Goal: Task Accomplishment & Management: Manage account settings

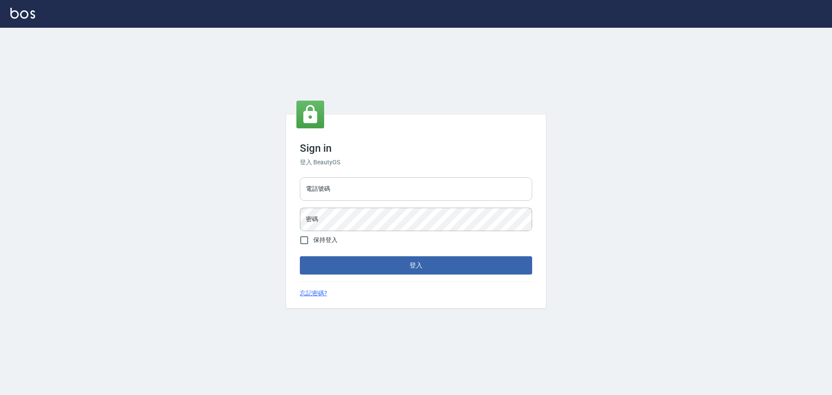
click at [357, 187] on input "電話號碼" at bounding box center [416, 188] width 232 height 23
type input "0922982220"
click at [346, 270] on button "登入" at bounding box center [416, 265] width 232 height 18
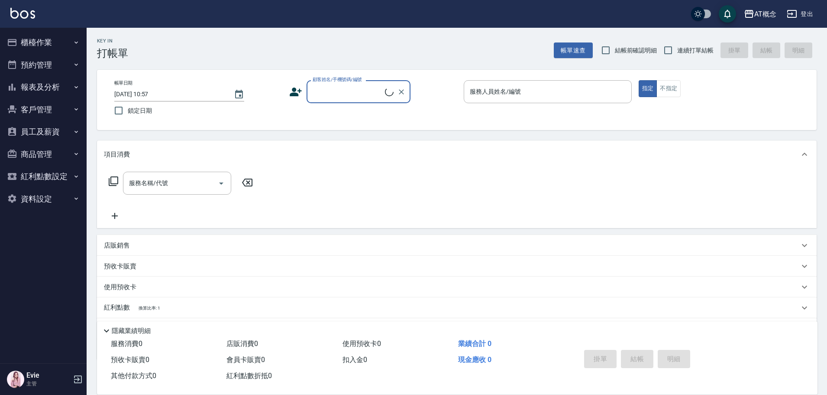
click at [34, 44] on button "櫃檯作業" at bounding box center [43, 42] width 80 height 23
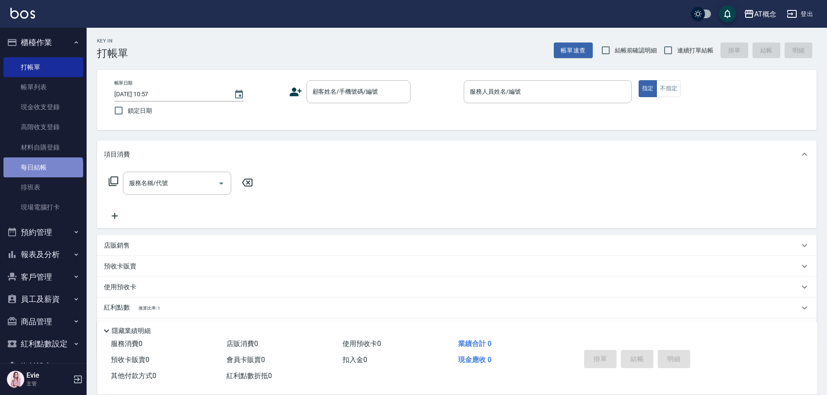
click at [42, 171] on link "每日結帳" at bounding box center [43, 167] width 80 height 20
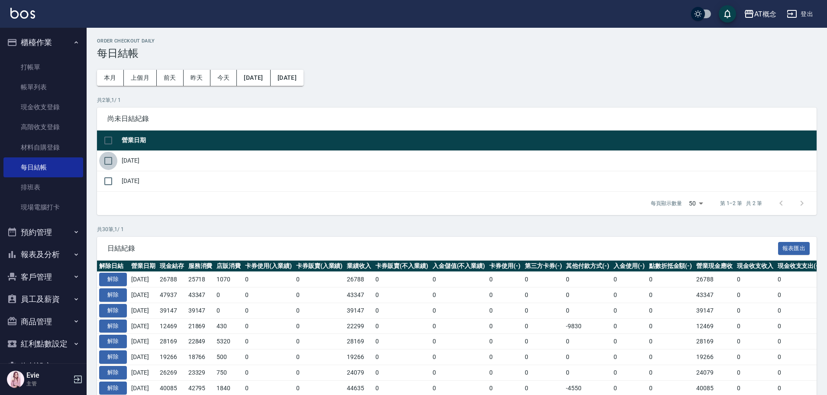
click at [107, 156] on input "checkbox" at bounding box center [108, 161] width 18 height 18
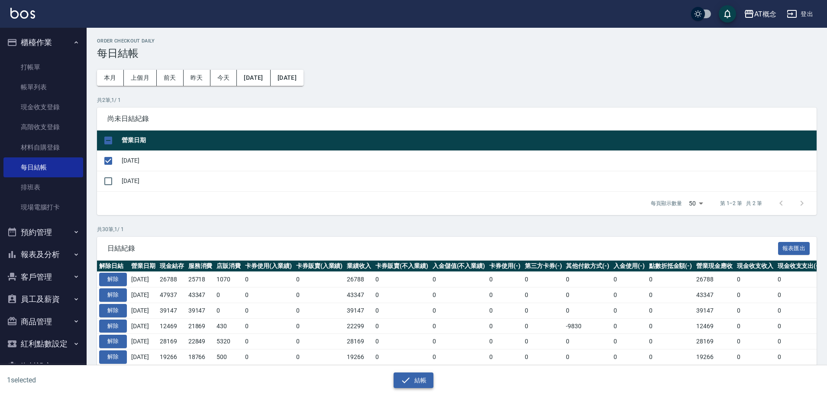
click at [421, 380] on button "結帳" at bounding box center [414, 380] width 40 height 16
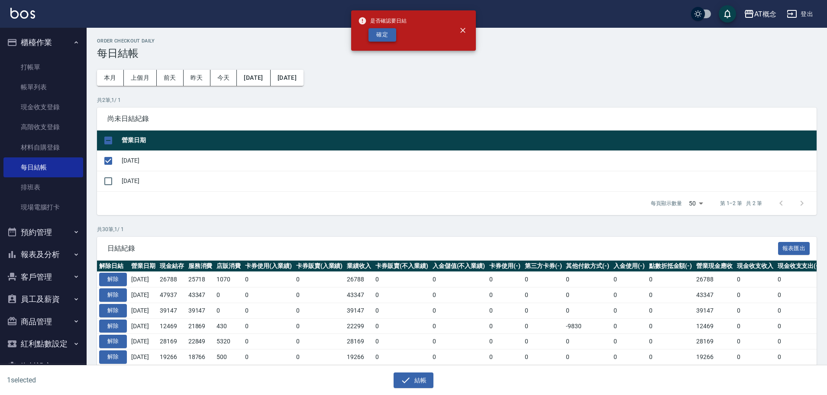
click at [380, 38] on button "確定" at bounding box center [383, 34] width 28 height 13
checkbox input "false"
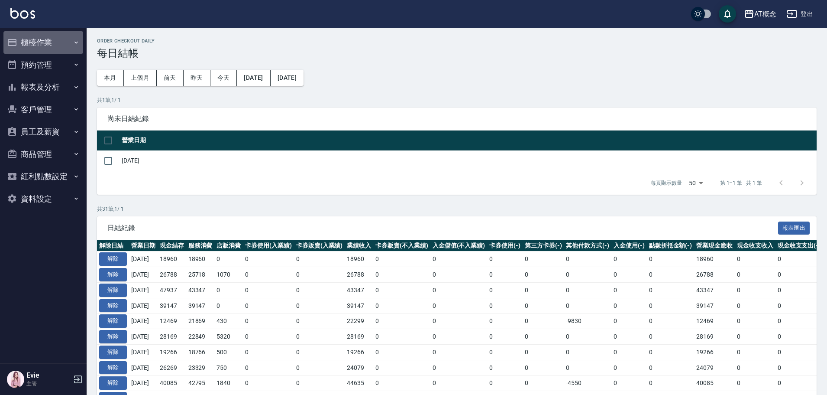
click at [42, 42] on button "櫃檯作業" at bounding box center [43, 42] width 80 height 23
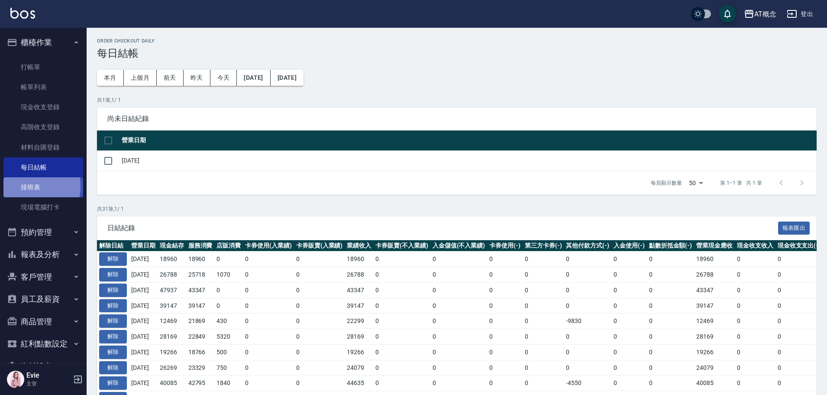
click at [27, 186] on link "排班表" at bounding box center [43, 187] width 80 height 20
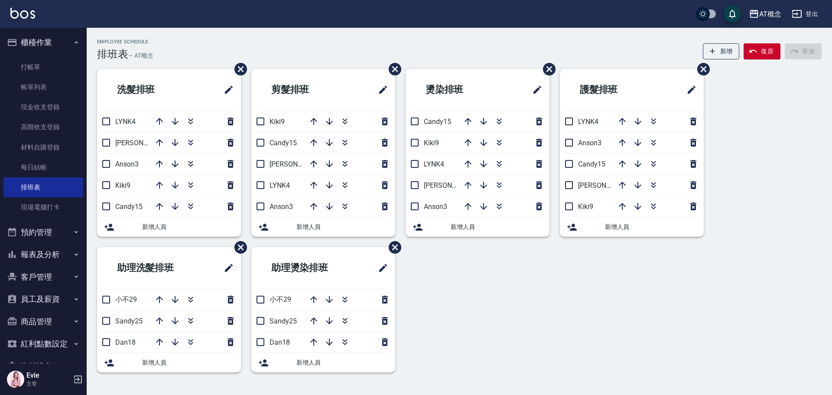
click at [37, 269] on button "客戶管理" at bounding box center [43, 277] width 80 height 23
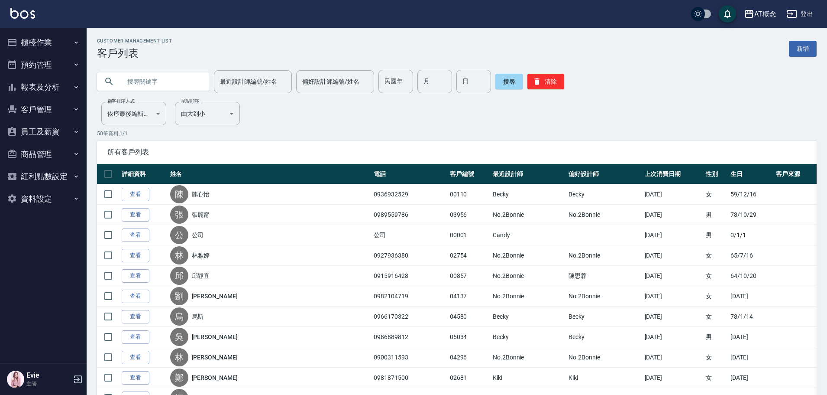
click at [158, 78] on input "text" at bounding box center [161, 81] width 81 height 23
type input "o"
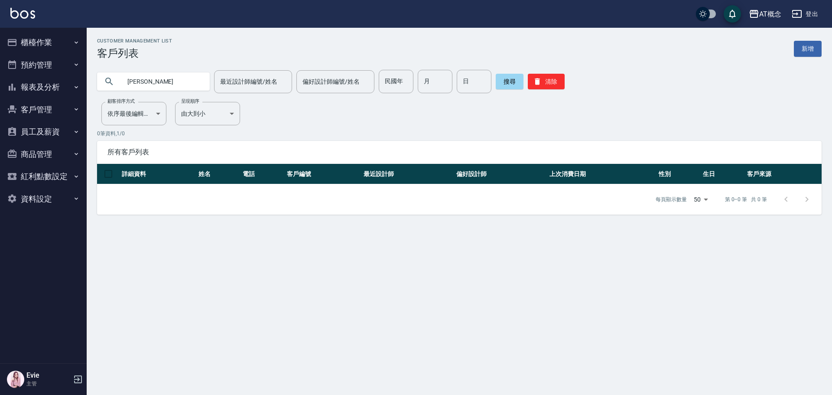
type input "吳"
type input "84"
type input "7"
type input "15"
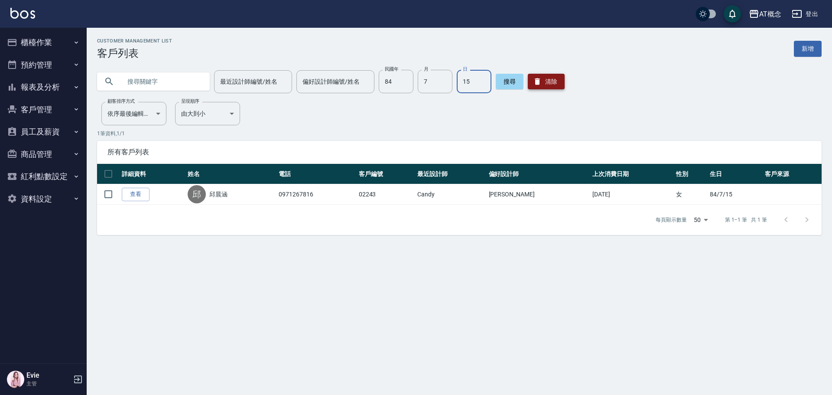
drag, startPoint x: 547, startPoint y: 80, endPoint x: 525, endPoint y: 77, distance: 21.8
click at [547, 80] on button "清除" at bounding box center [546, 82] width 37 height 16
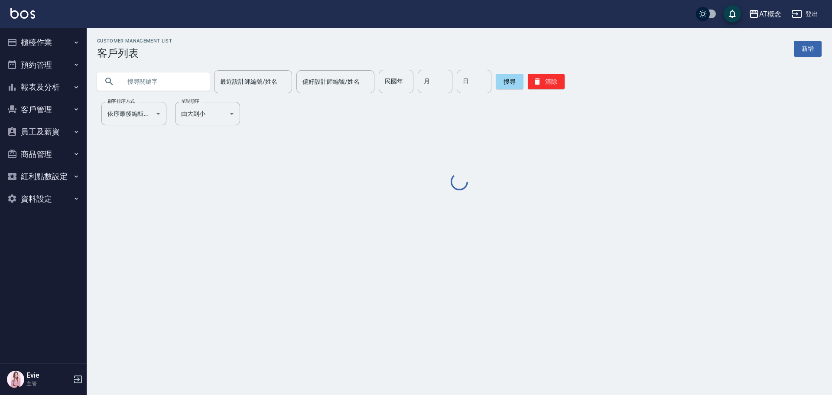
click at [168, 79] on input "text" at bounding box center [161, 81] width 81 height 23
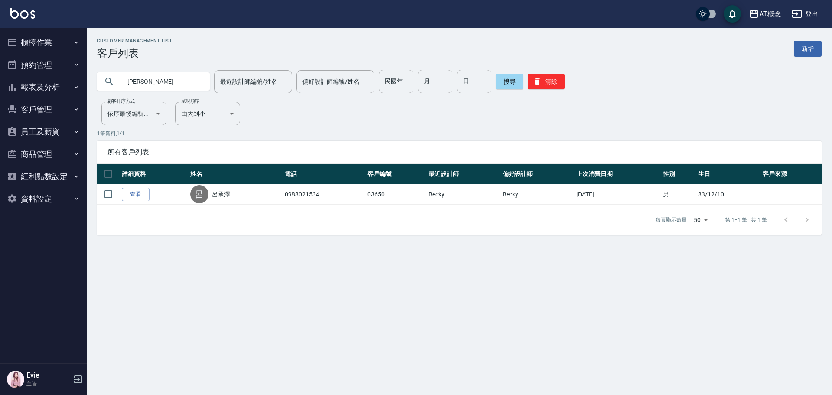
type input "呂"
type input "02737"
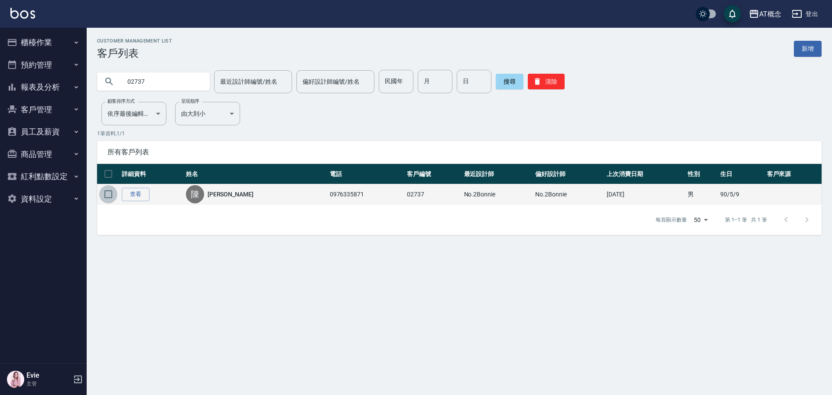
click at [107, 193] on input "checkbox" at bounding box center [108, 194] width 18 height 18
checkbox input "true"
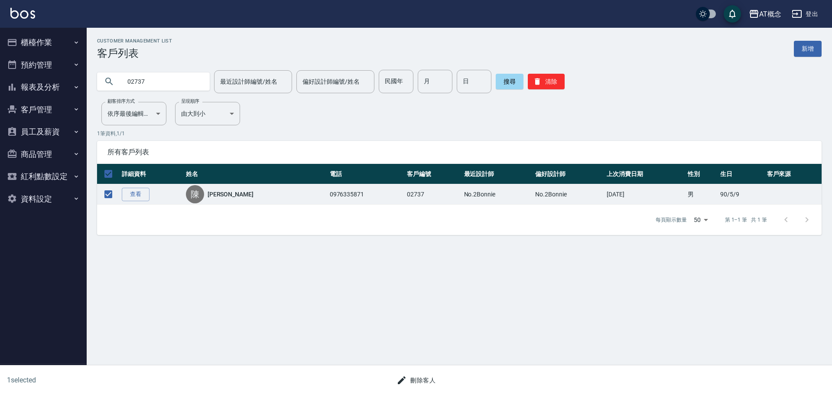
click at [421, 377] on button "刪除客人" at bounding box center [416, 380] width 46 height 16
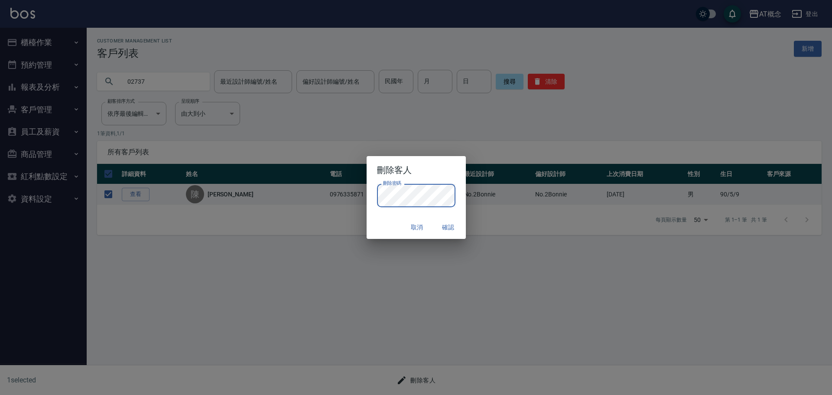
click at [382, 233] on div "取消 確認" at bounding box center [415, 227] width 99 height 23
click at [444, 225] on button "確認" at bounding box center [448, 227] width 28 height 16
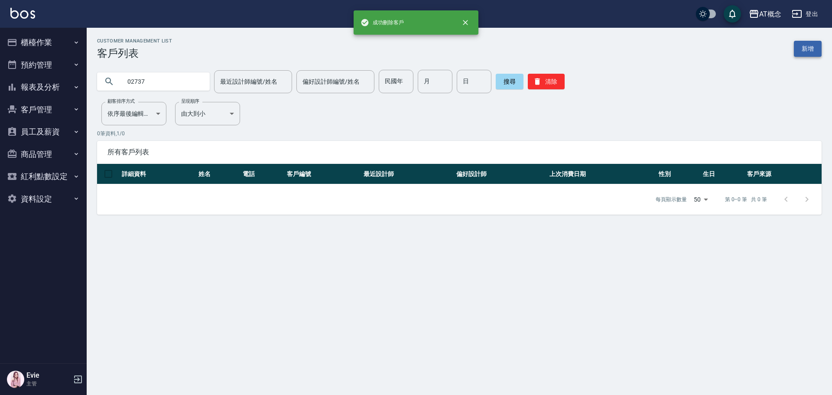
click at [800, 52] on link "新增" at bounding box center [808, 49] width 28 height 16
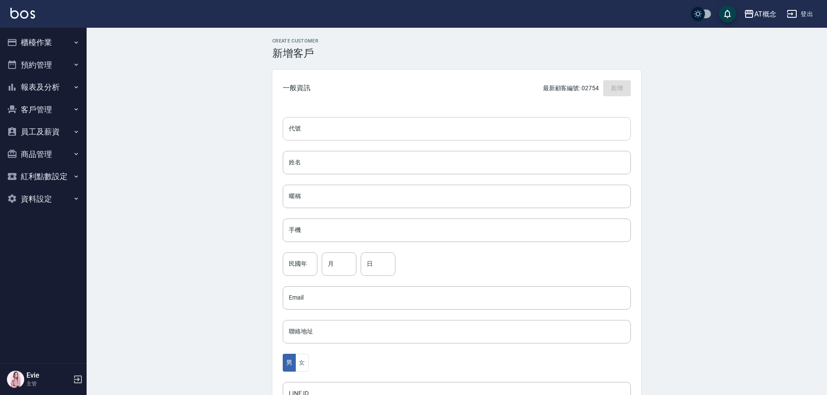
click at [340, 127] on input "代號" at bounding box center [457, 128] width 348 height 23
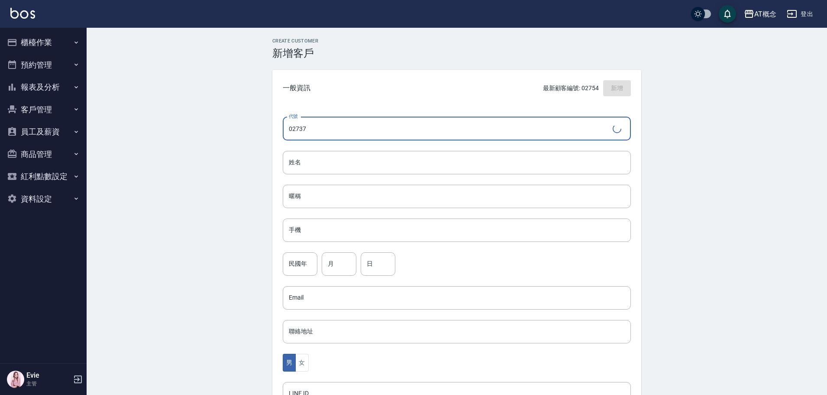
type input "02737"
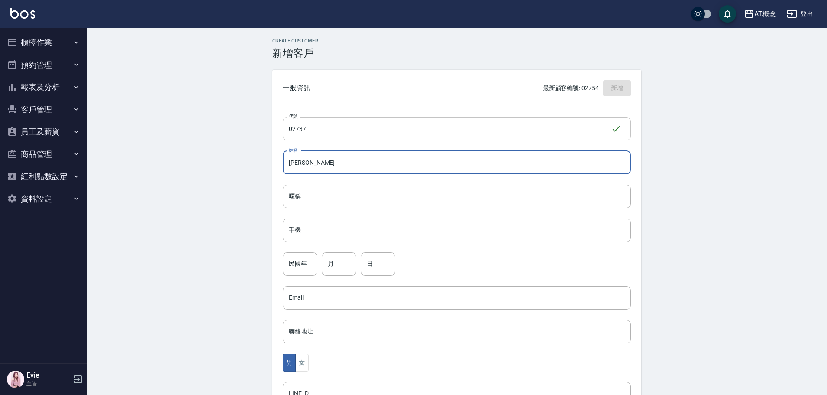
type input "[PERSON_NAME]"
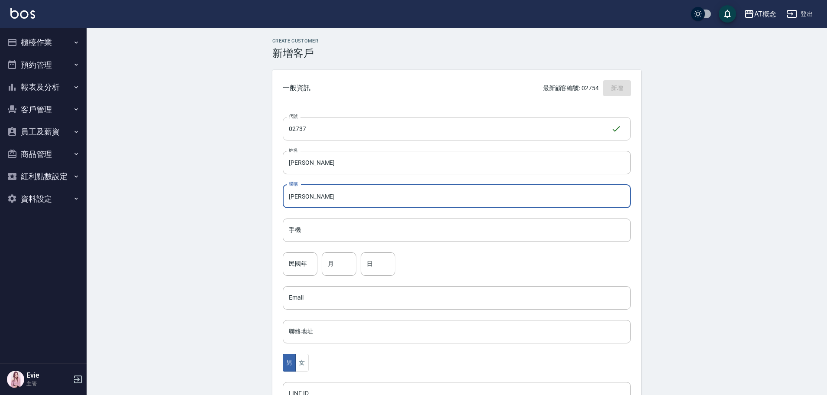
type input "[PERSON_NAME]"
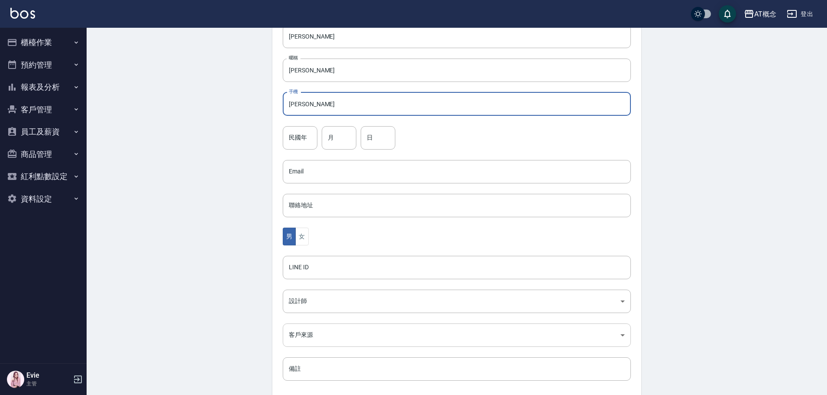
scroll to position [130, 0]
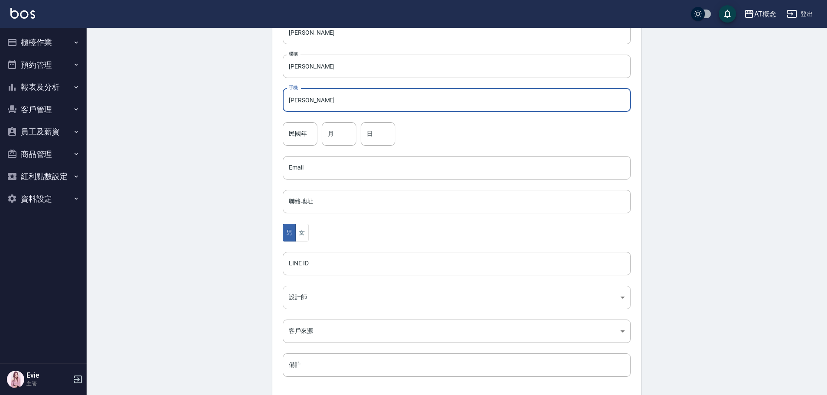
type input "[PERSON_NAME]"
click at [295, 300] on body "AT概念 登出 櫃檯作業 打帳單 帳單列表 現金收支登錄 高階收支登錄 材料自購登錄 每日結帳 排班表 現場電腦打卡 預約管理 預約管理 單日預約紀錄 單週預…" at bounding box center [416, 152] width 832 height 564
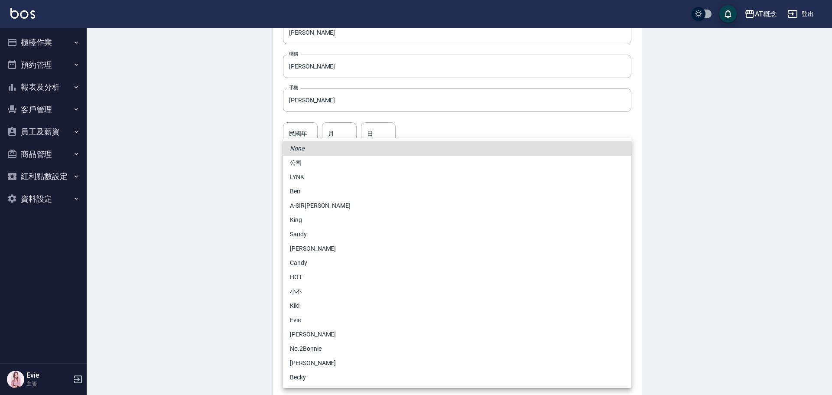
click at [311, 334] on li "[PERSON_NAME]" at bounding box center [457, 334] width 348 height 14
type input "6d66dedd-d7e3-492f-8c05-f4e40e3a1c36"
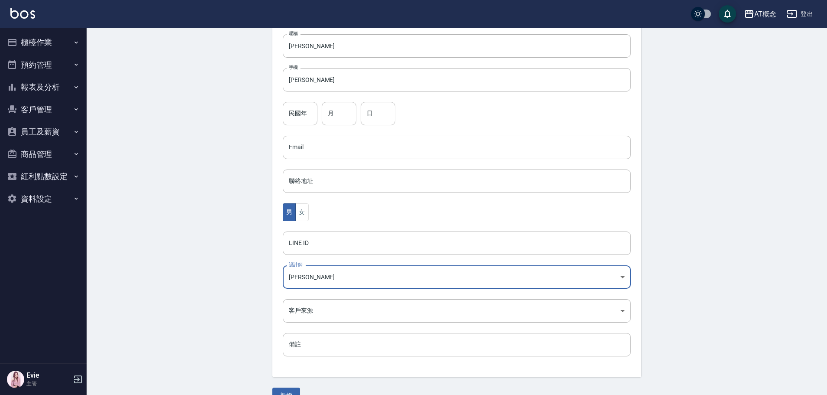
scroll to position [169, 0]
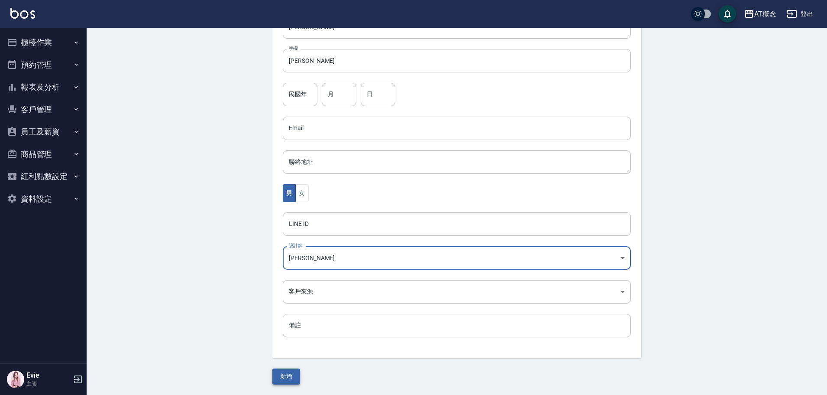
click at [290, 374] on button "新增" at bounding box center [286, 376] width 28 height 16
